Goal: Task Accomplishment & Management: Manage account settings

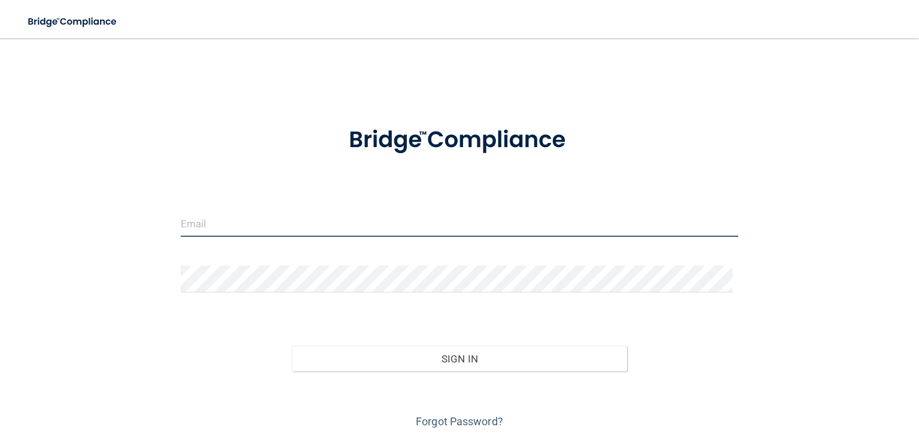
click at [199, 218] on input "email" at bounding box center [460, 223] width 558 height 27
drag, startPoint x: 208, startPoint y: 225, endPoint x: 201, endPoint y: 225, distance: 7.2
click at [208, 225] on input "email" at bounding box center [460, 223] width 558 height 27
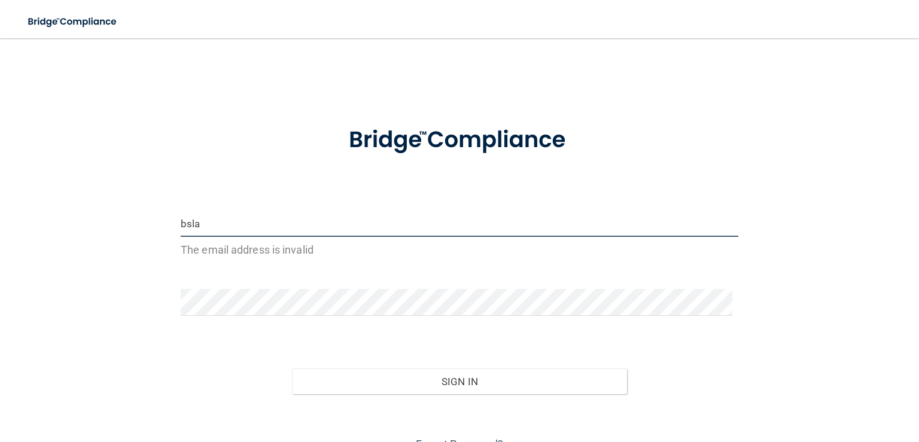
type input "[EMAIL_ADDRESS][DOMAIN_NAME]"
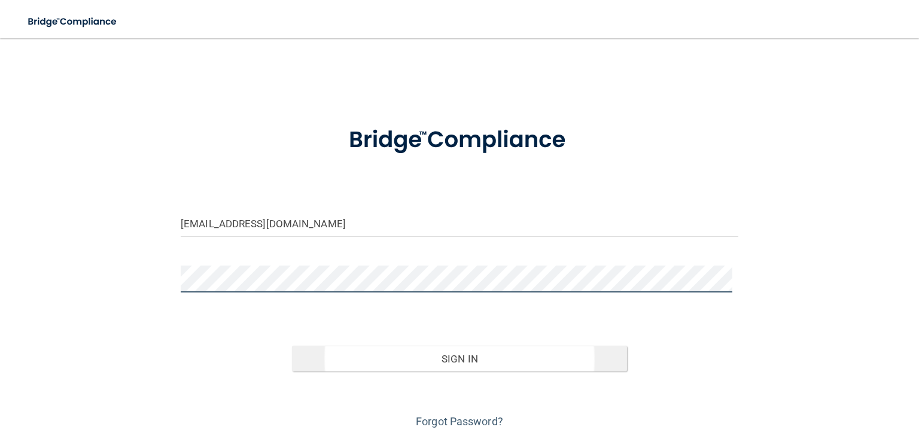
click at [292, 346] on button "Sign In" at bounding box center [459, 359] width 335 height 26
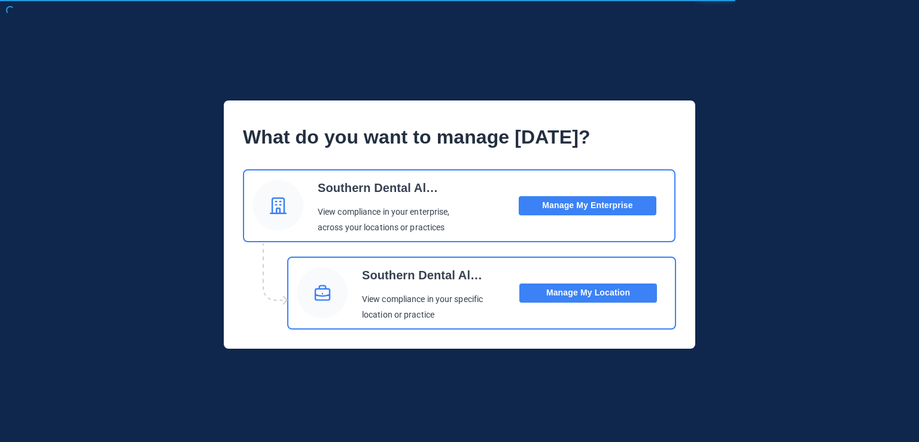
click at [611, 293] on button "Manage My Location" at bounding box center [589, 293] width 138 height 19
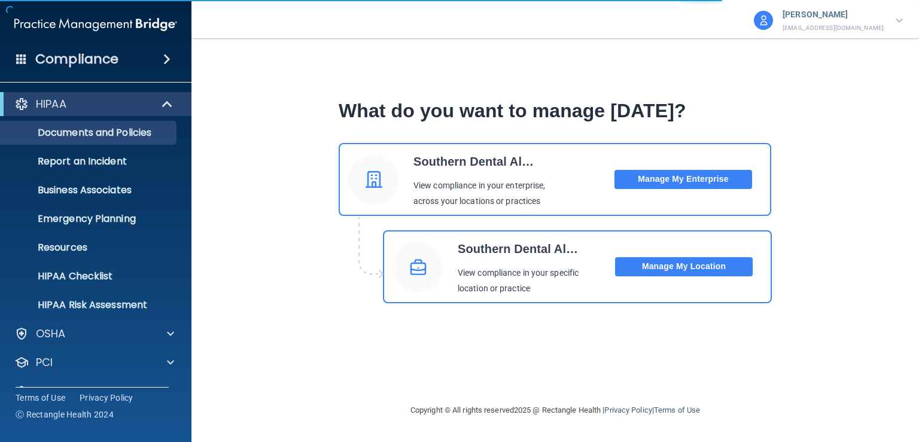
click at [89, 64] on h4 "Compliance" at bounding box center [76, 59] width 83 height 17
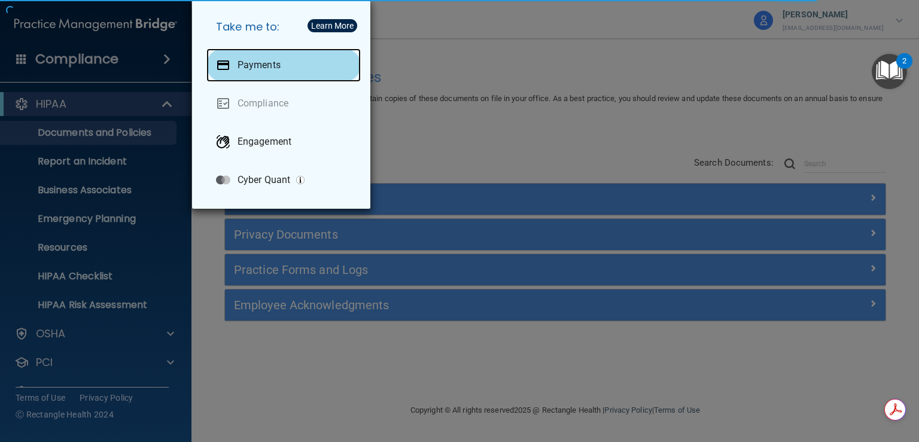
click at [312, 76] on div "Payments" at bounding box center [284, 65] width 154 height 34
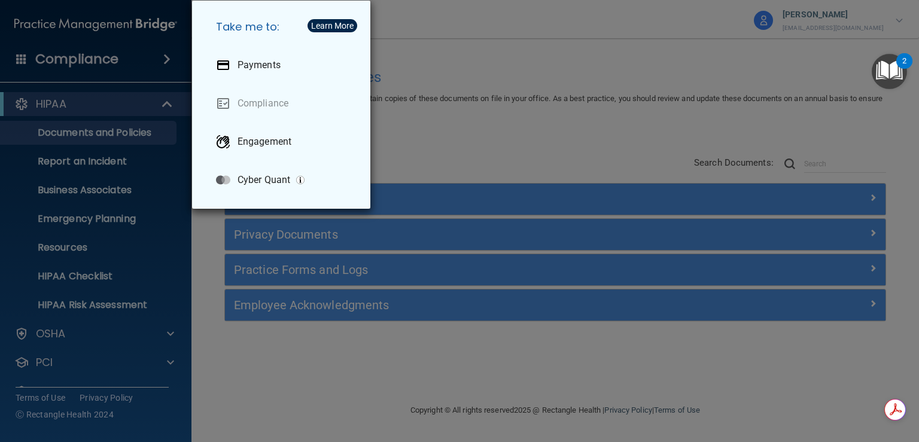
drag, startPoint x: 627, startPoint y: 17, endPoint x: 634, endPoint y: 16, distance: 7.2
click at [628, 17] on div "Take me to: Payments Compliance Engagement Cyber Quant" at bounding box center [459, 221] width 919 height 442
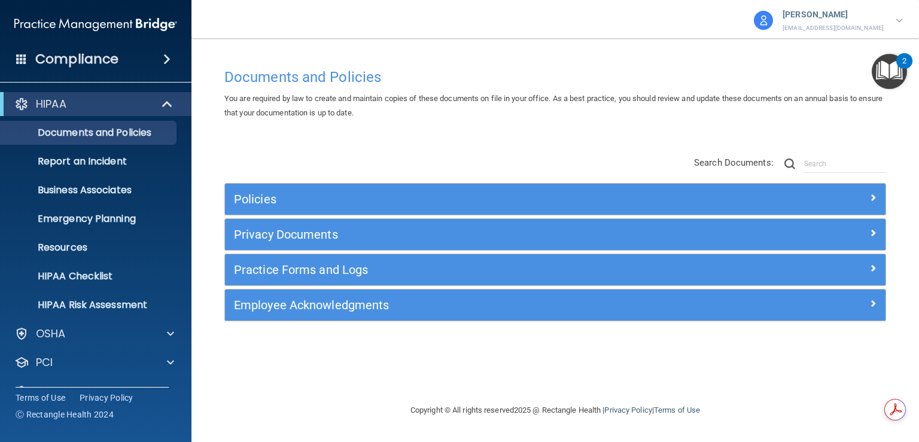
click at [773, 19] on img at bounding box center [763, 20] width 19 height 19
